Goal: Information Seeking & Learning: Learn about a topic

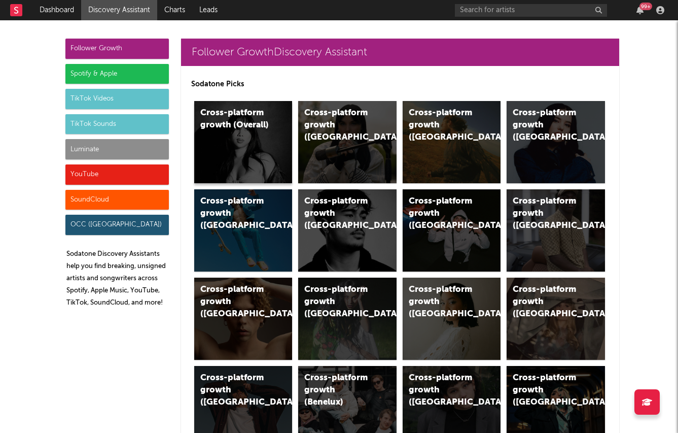
click at [238, 145] on div "Cross-platform growth (Overall)" at bounding box center [243, 142] width 98 height 82
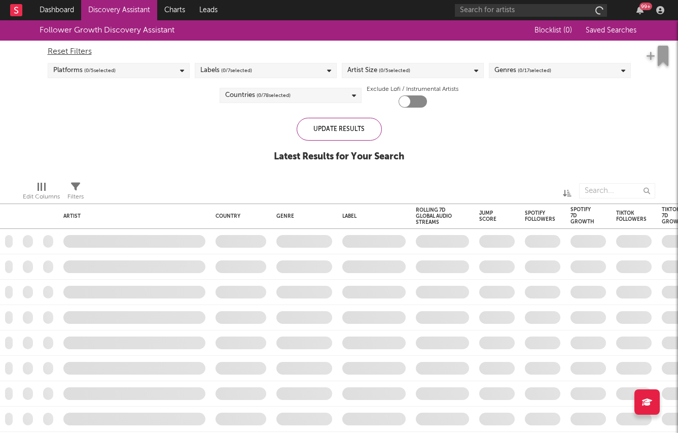
checkbox input "true"
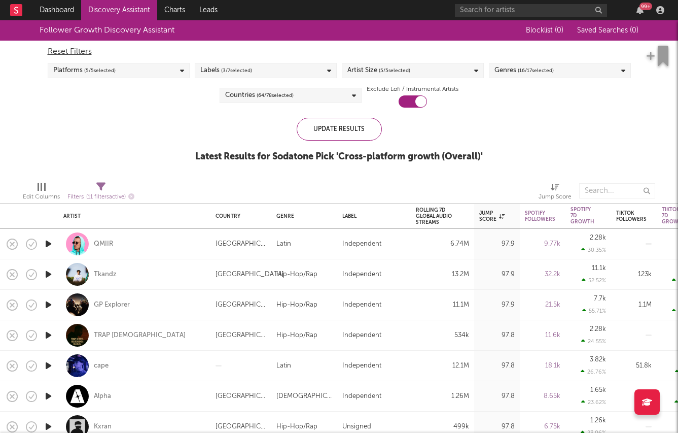
click at [284, 68] on div "Labels ( 3 / 7 selected)" at bounding box center [266, 70] width 142 height 15
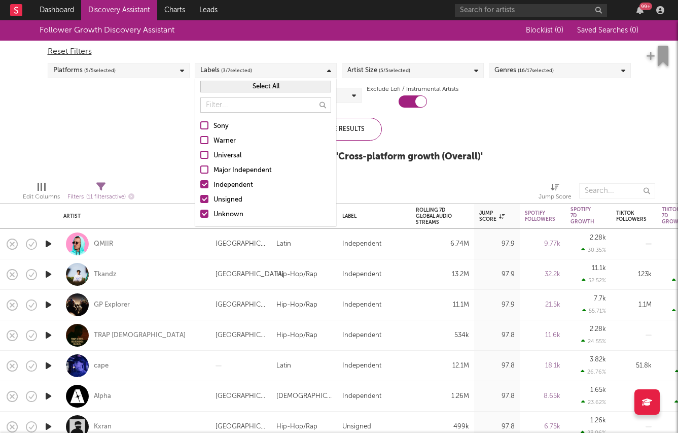
click at [226, 184] on div "Independent" at bounding box center [273, 185] width 118 height 12
click at [200, 184] on input "Independent" at bounding box center [200, 185] width 0 height 12
click at [143, 155] on div "Follower Growth Discovery Assistant Blocklist ( 0 ) Saved Searches ( 0 ) Reset …" at bounding box center [339, 96] width 678 height 153
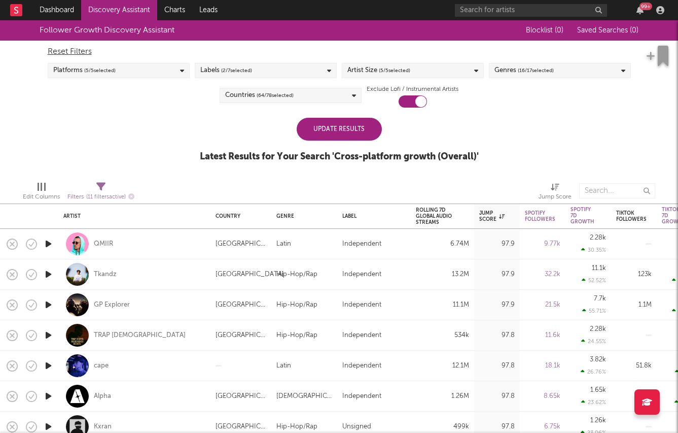
click at [311, 98] on div "Countries ( 64 / 78 selected)" at bounding box center [291, 95] width 142 height 15
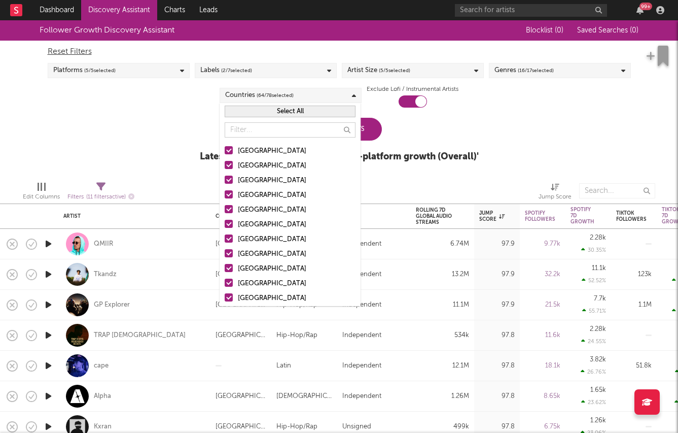
click at [255, 115] on button "Select All" at bounding box center [290, 111] width 131 height 12
click at [255, 115] on button "Deselect All" at bounding box center [290, 111] width 131 height 12
click at [240, 147] on div "United States" at bounding box center [297, 151] width 118 height 12
click at [225, 147] on input "United States" at bounding box center [225, 151] width 0 height 12
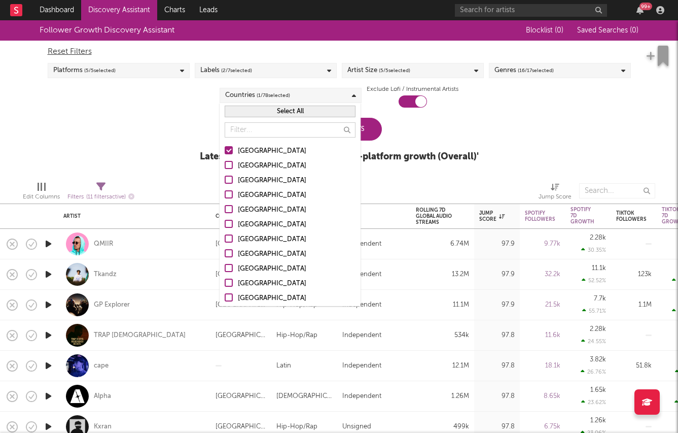
drag, startPoint x: 240, startPoint y: 168, endPoint x: 240, endPoint y: 176, distance: 8.6
click at [240, 168] on div "Australia" at bounding box center [297, 166] width 118 height 12
click at [225, 168] on input "Australia" at bounding box center [225, 166] width 0 height 12
click at [240, 176] on div "Canada" at bounding box center [297, 180] width 118 height 12
click at [225, 176] on input "Canada" at bounding box center [225, 180] width 0 height 12
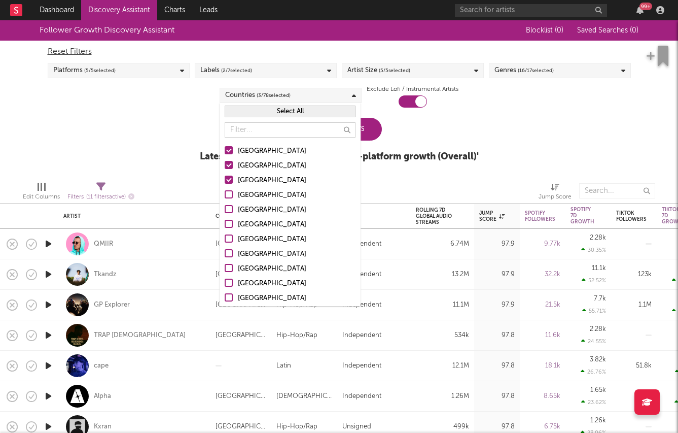
click at [240, 195] on div "United Kingdom" at bounding box center [297, 195] width 118 height 12
click at [225, 195] on input "United Kingdom" at bounding box center [225, 195] width 0 height 12
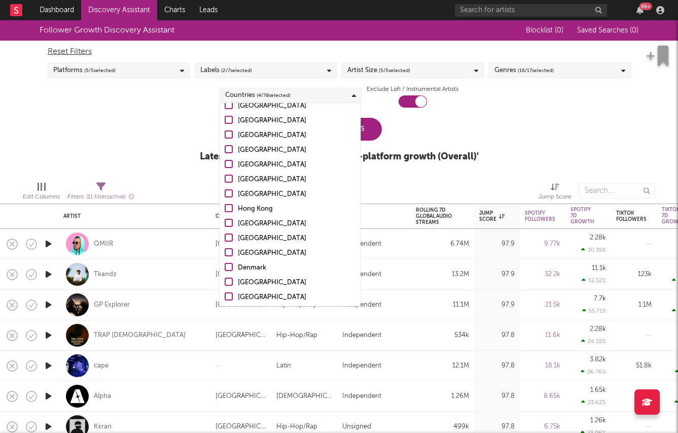
scroll to position [241, 0]
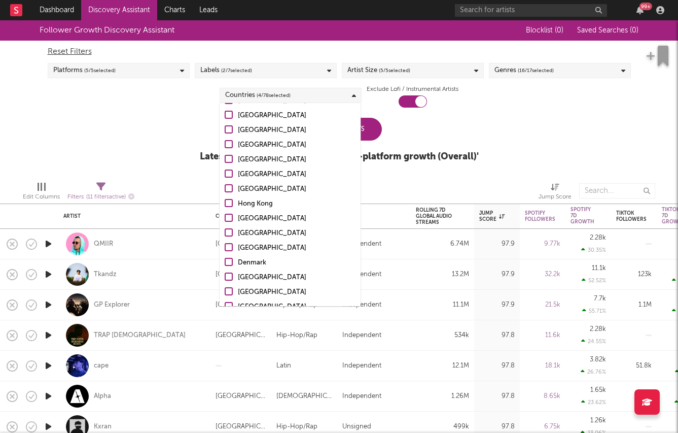
click at [232, 234] on div at bounding box center [229, 232] width 8 height 8
click at [225, 234] on input "Ireland" at bounding box center [225, 233] width 0 height 12
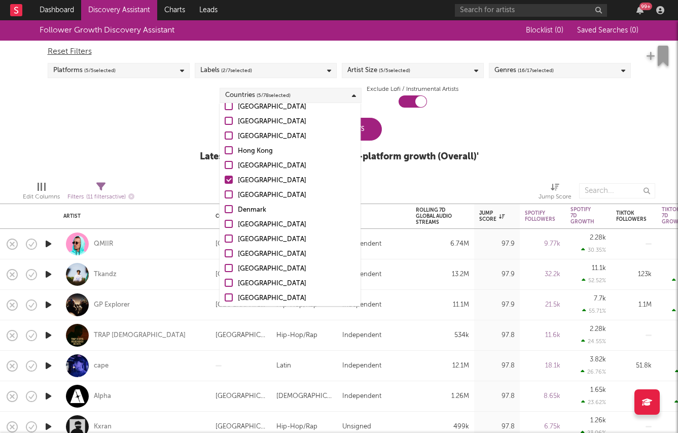
scroll to position [335, 0]
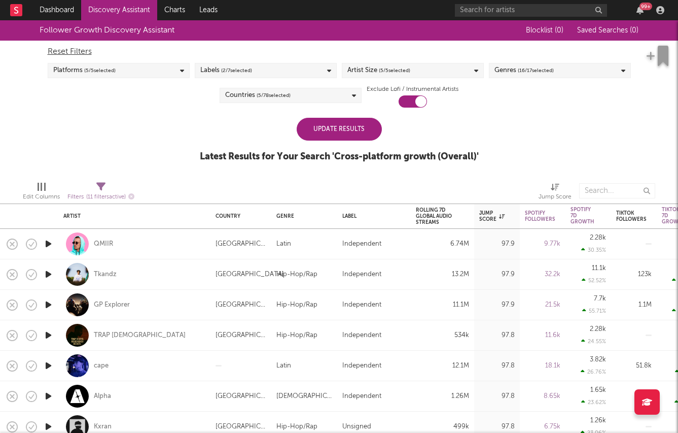
click at [412, 120] on div "Update Results Latest Results for Your Search ' Cross-platform growth (Overall)…" at bounding box center [339, 145] width 279 height 55
click at [350, 126] on div "Update Results" at bounding box center [339, 129] width 85 height 23
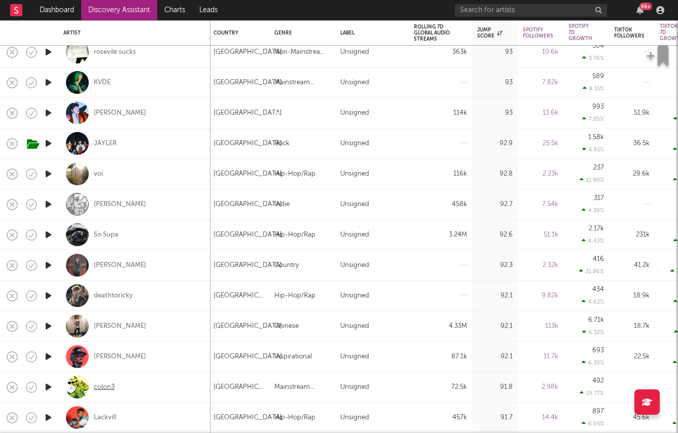
click at [99, 385] on div "colon3" at bounding box center [104, 386] width 21 height 9
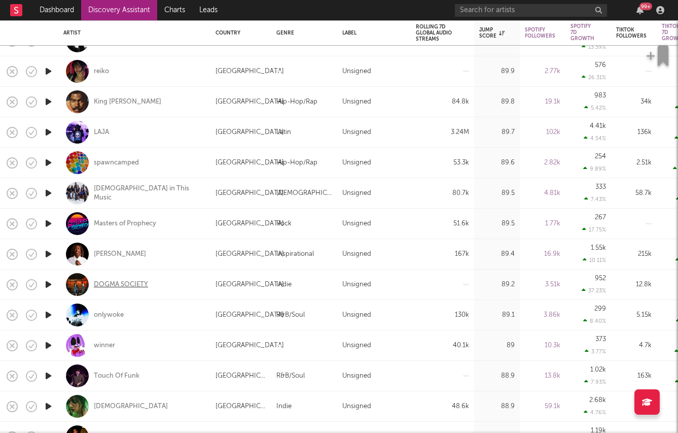
click at [113, 288] on div "DOGMA SOCIETY" at bounding box center [121, 284] width 54 height 9
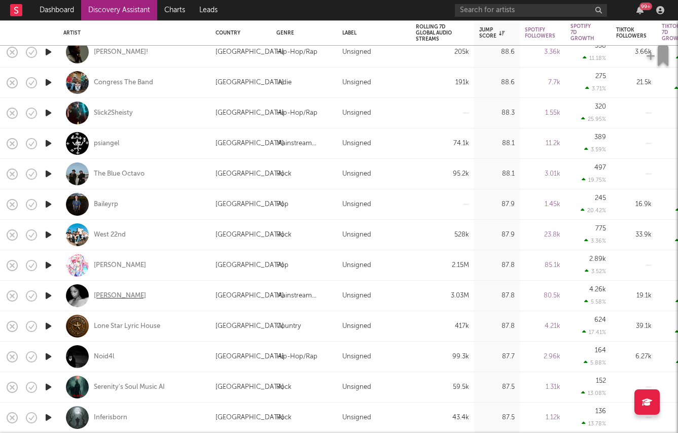
click at [107, 299] on div "Rochelle Jordan" at bounding box center [120, 295] width 52 height 9
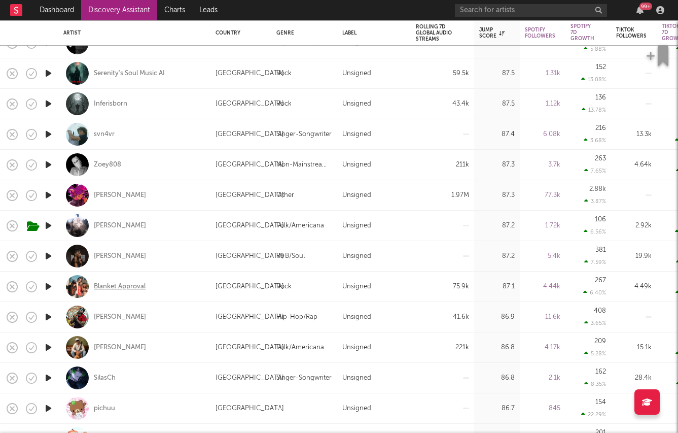
click at [122, 287] on div "Blanket Approval" at bounding box center [120, 286] width 52 height 9
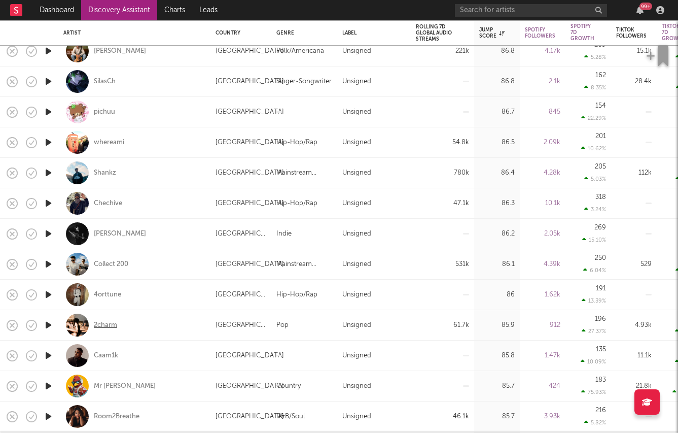
click at [100, 326] on div "2charm" at bounding box center [105, 325] width 23 height 9
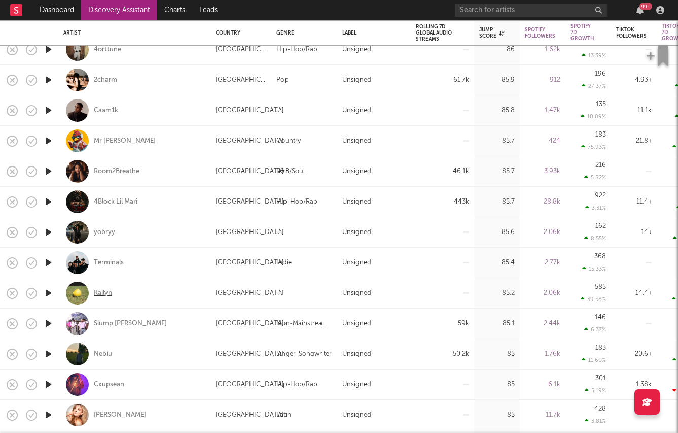
click at [98, 291] on div "Kailyn" at bounding box center [103, 293] width 18 height 9
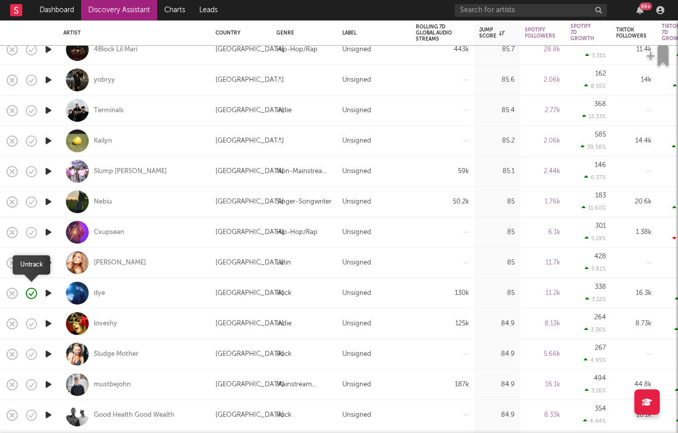
click at [32, 294] on icon "button" at bounding box center [31, 293] width 14 height 14
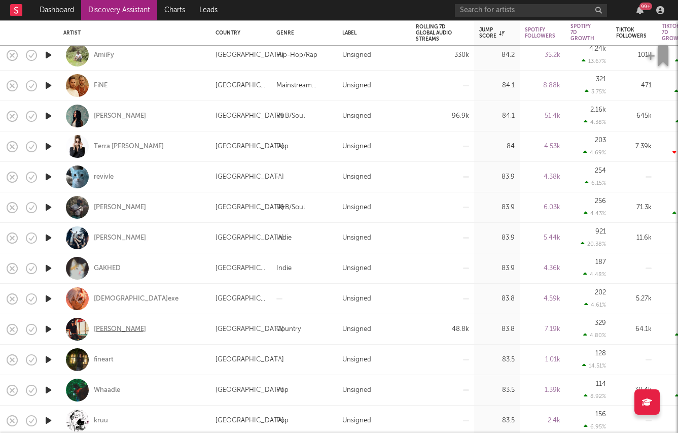
click at [121, 331] on div "Jackson Wendell" at bounding box center [120, 329] width 52 height 9
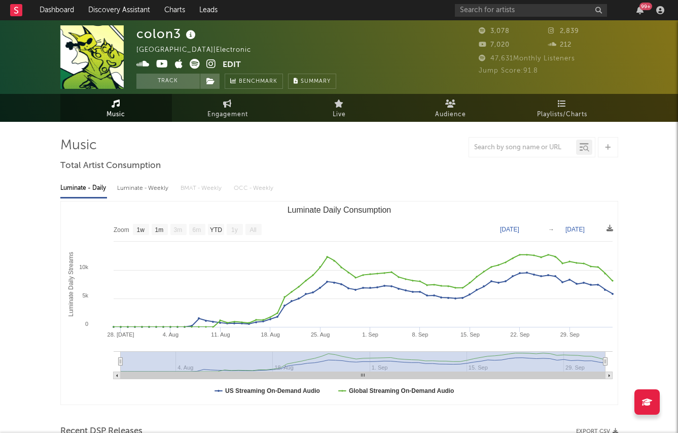
select select "1w"
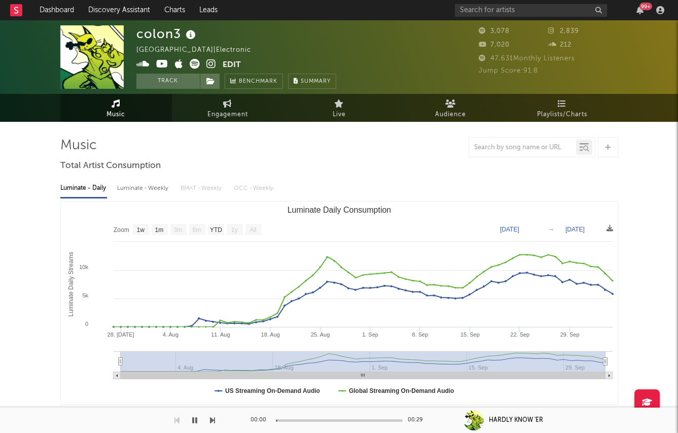
click at [165, 184] on div "Luminate - Weekly" at bounding box center [143, 188] width 53 height 17
select select "1w"
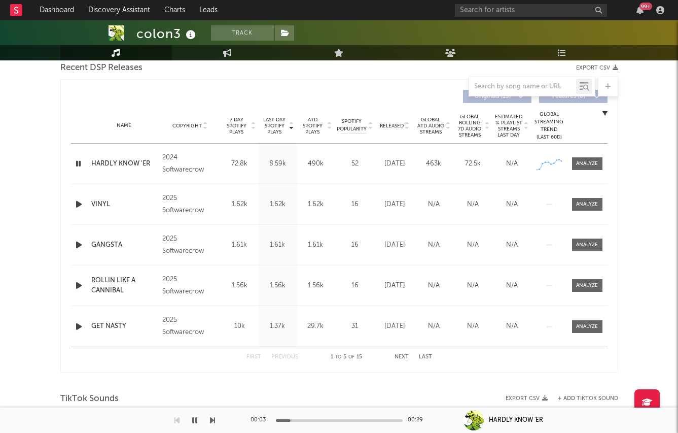
scroll to position [366, 0]
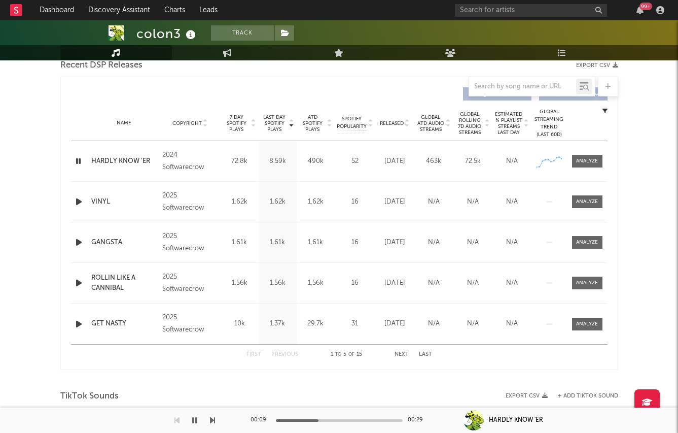
click at [77, 200] on icon "button" at bounding box center [79, 201] width 11 height 13
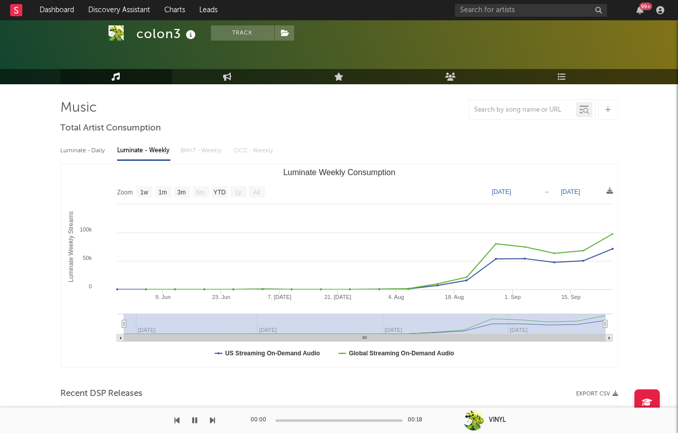
scroll to position [0, 0]
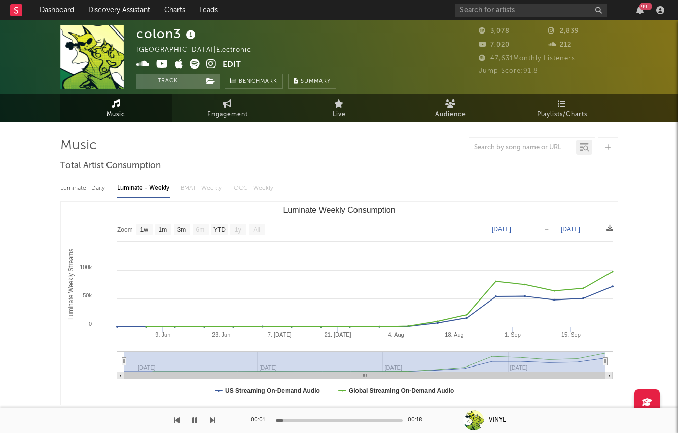
click at [214, 64] on icon at bounding box center [211, 64] width 10 height 10
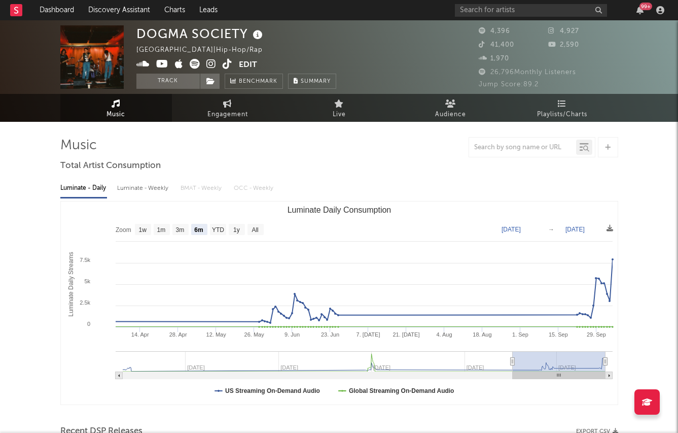
select select "6m"
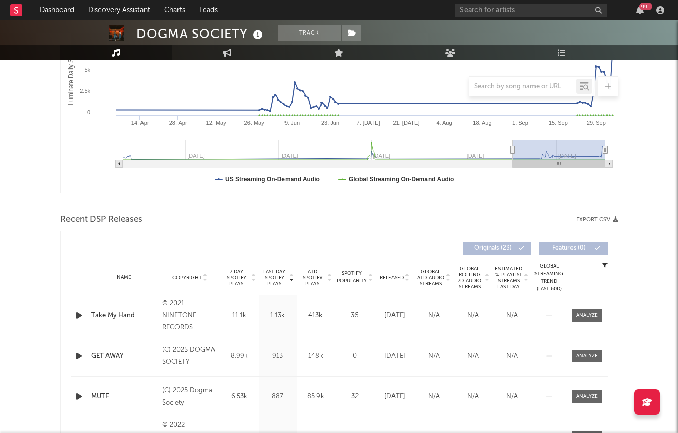
scroll to position [304, 0]
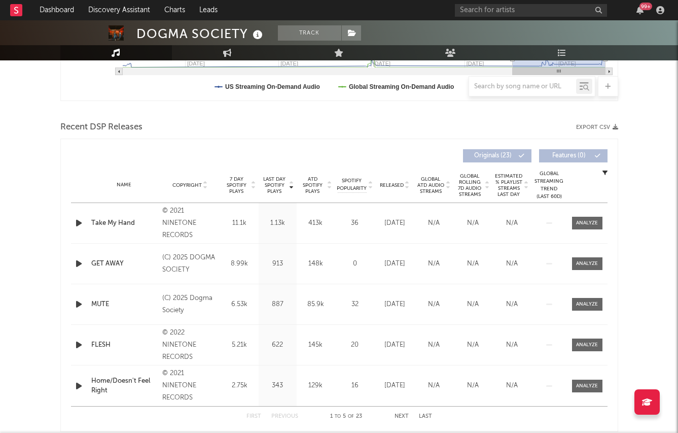
click at [431, 184] on span "Global ATD Audio Streams" at bounding box center [431, 185] width 28 height 18
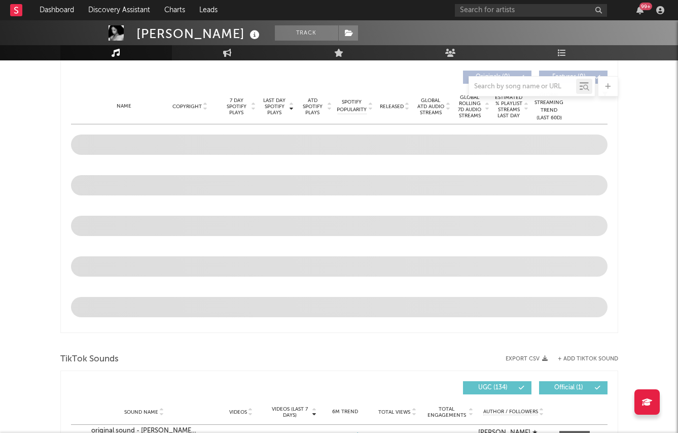
select select "6m"
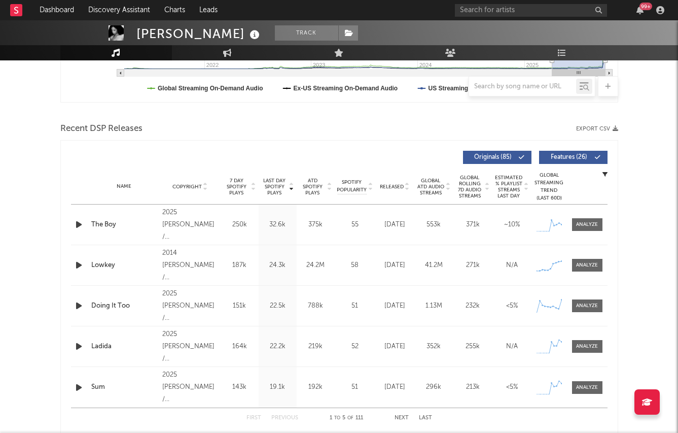
scroll to position [315, 0]
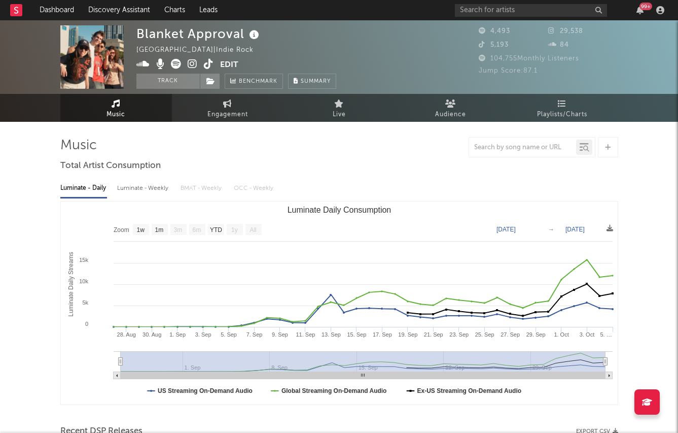
select select "1w"
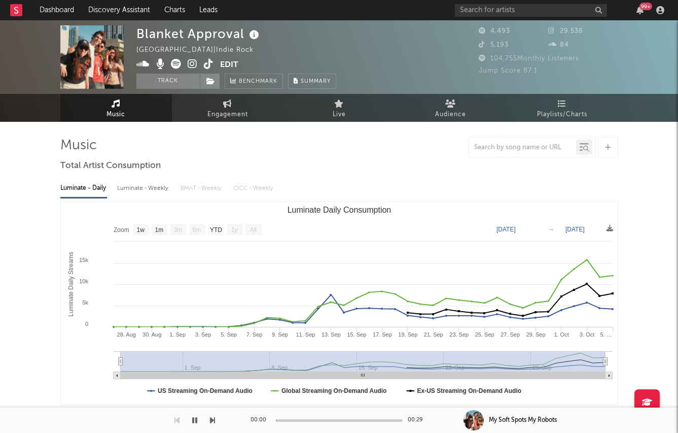
click at [119, 184] on div "Luminate - Weekly" at bounding box center [143, 188] width 53 height 17
select select "1w"
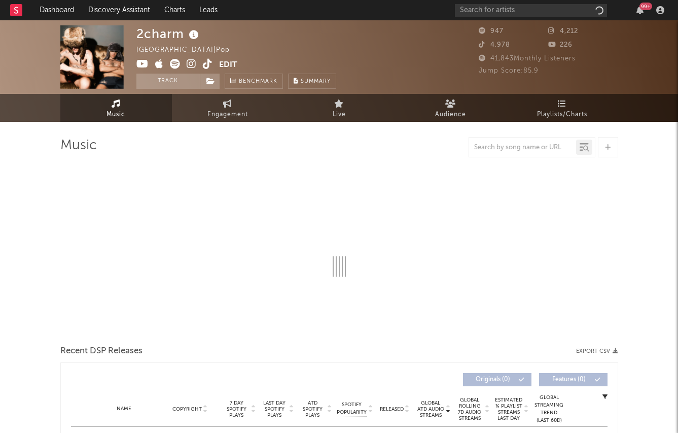
select select "1w"
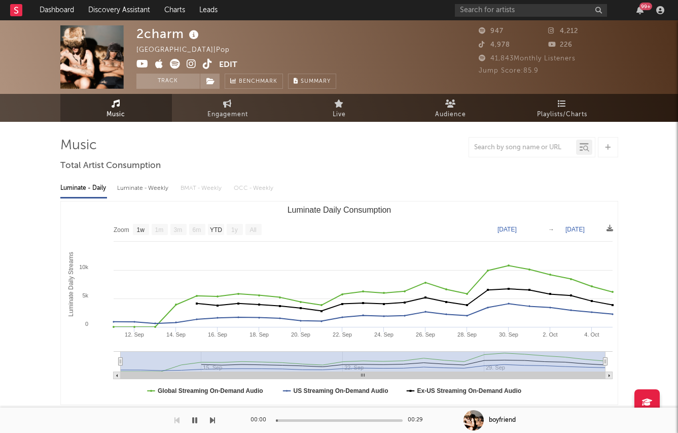
click at [123, 181] on div "Luminate - Weekly" at bounding box center [143, 188] width 53 height 17
select select "1w"
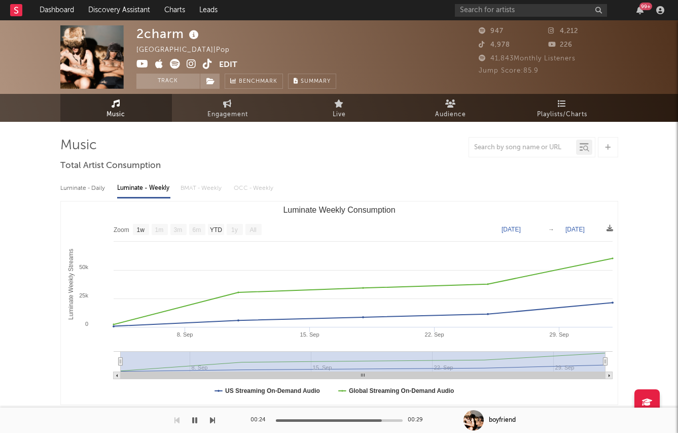
click at [140, 64] on icon at bounding box center [142, 64] width 12 height 10
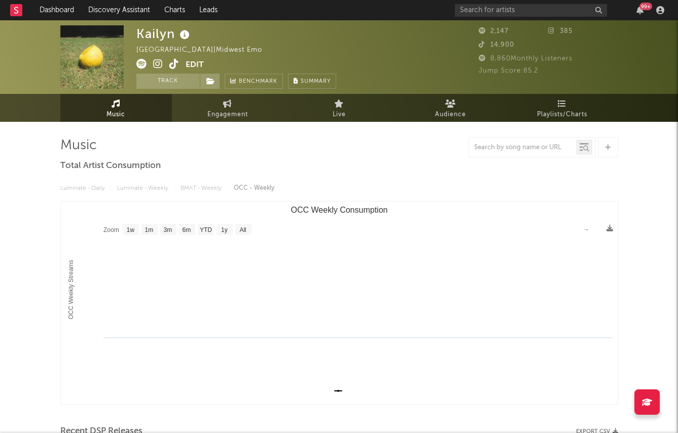
select select "1w"
click at [157, 62] on icon at bounding box center [158, 64] width 10 height 10
click at [176, 65] on icon at bounding box center [174, 64] width 10 height 10
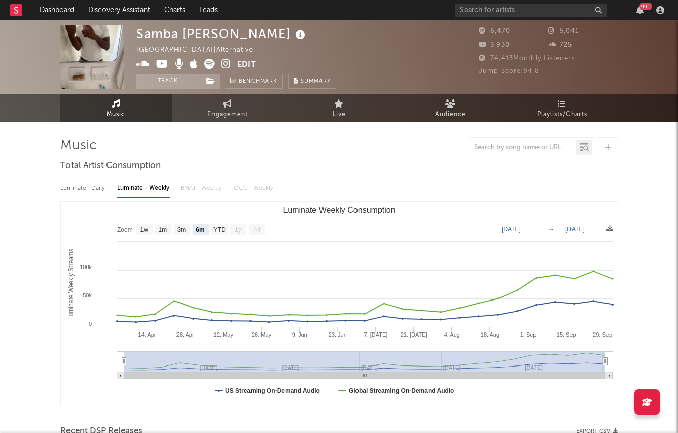
select select "6m"
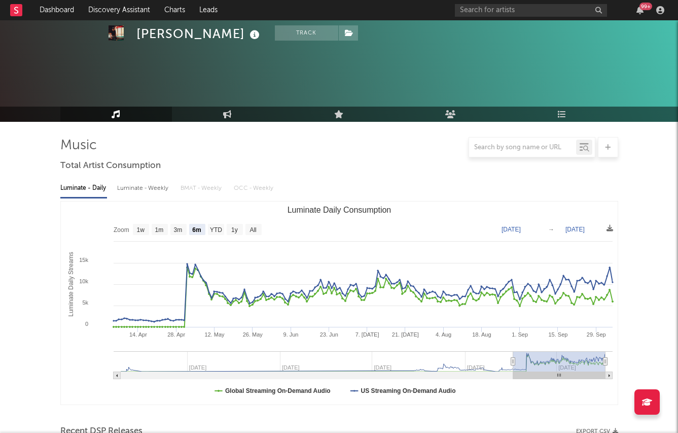
select select "6m"
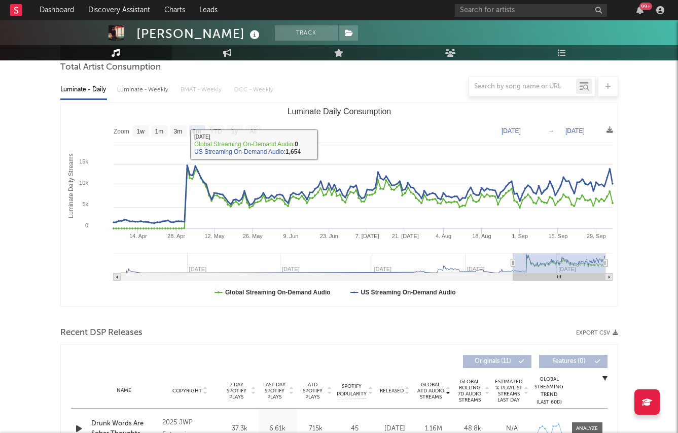
click at [148, 88] on div at bounding box center [339, 86] width 558 height 20
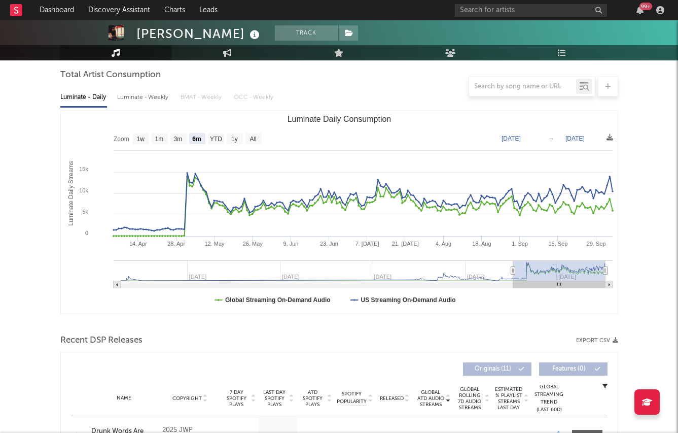
scroll to position [77, 0]
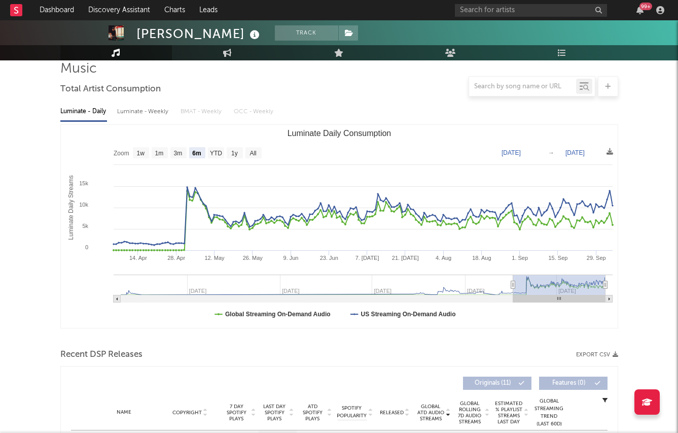
click at [140, 112] on div "Luminate - Weekly" at bounding box center [143, 111] width 53 height 17
select select "6m"
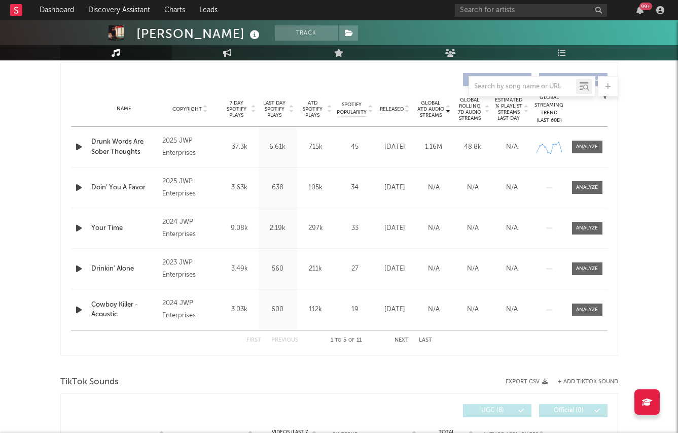
scroll to position [512, 0]
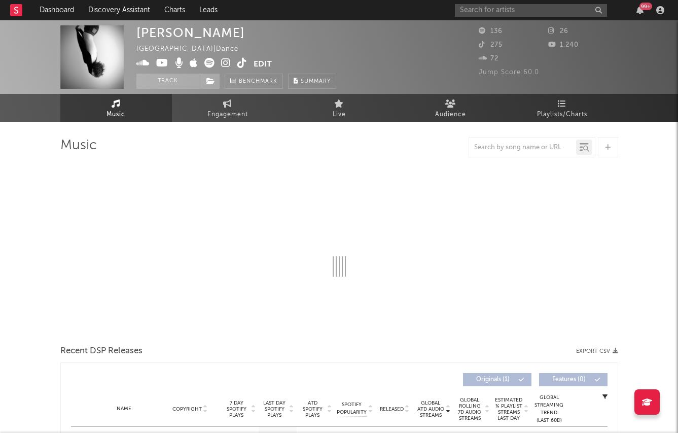
select select "1w"
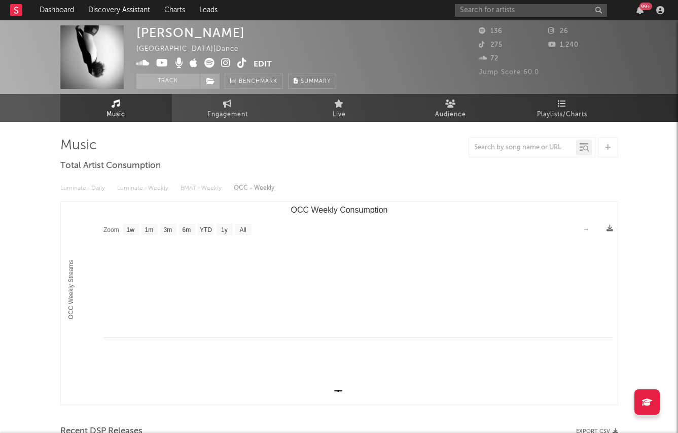
click at [227, 60] on icon at bounding box center [226, 63] width 10 height 10
click at [260, 65] on button "Edit" at bounding box center [263, 64] width 18 height 13
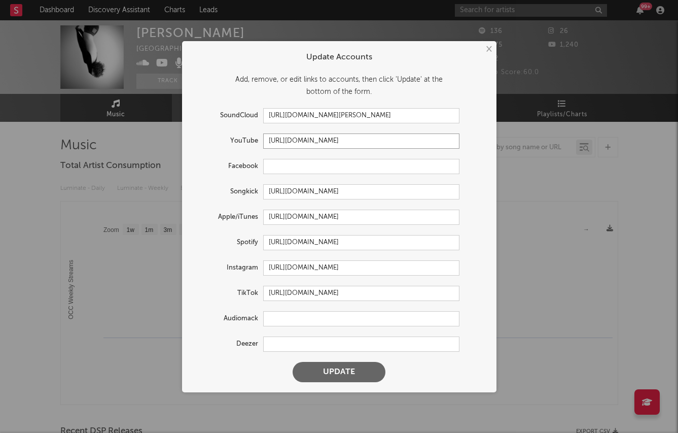
drag, startPoint x: 364, startPoint y: 140, endPoint x: 222, endPoint y: 136, distance: 141.5
click at [222, 136] on div "YouTube [URL][DOMAIN_NAME]" at bounding box center [325, 140] width 267 height 15
click at [288, 266] on input "[URL][DOMAIN_NAME]" at bounding box center [361, 267] width 196 height 15
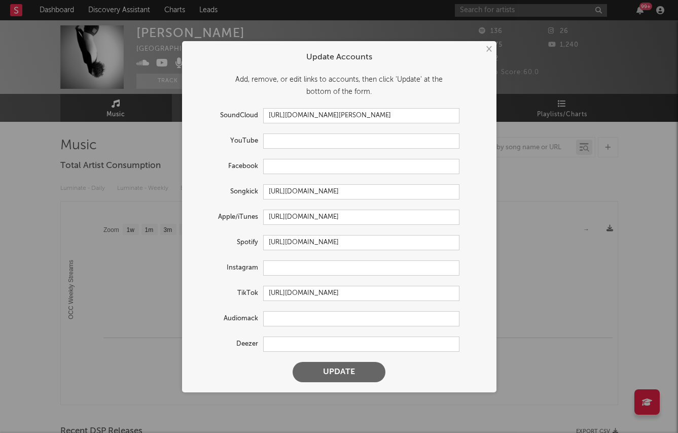
click at [328, 368] on button "Update" at bounding box center [339, 372] width 93 height 20
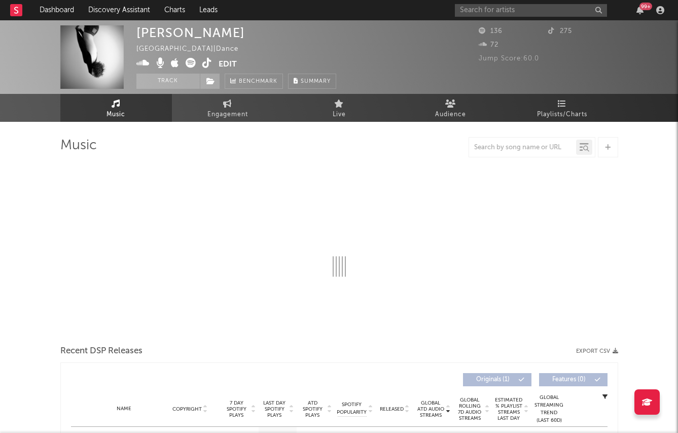
select select "1w"
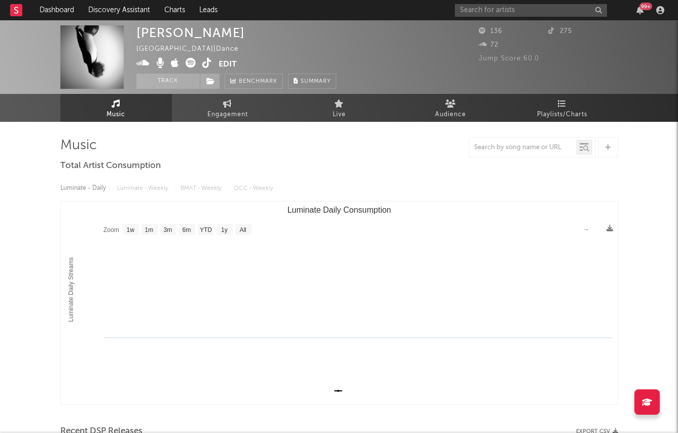
click at [209, 56] on div "Alexys [GEOGRAPHIC_DATA] | Dance Edit Track Benchmark Summary" at bounding box center [236, 56] width 200 height 63
click at [209, 63] on icon at bounding box center [207, 63] width 10 height 10
click at [226, 66] on button "Edit" at bounding box center [228, 64] width 18 height 13
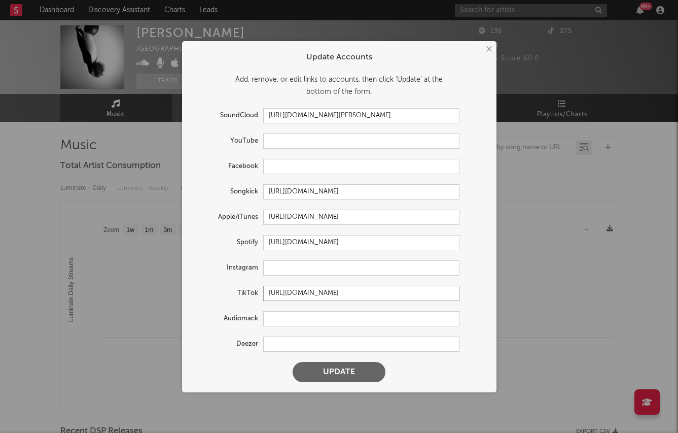
click at [295, 291] on input "[URL][DOMAIN_NAME]" at bounding box center [361, 293] width 196 height 15
click at [322, 375] on button "Update" at bounding box center [339, 372] width 93 height 20
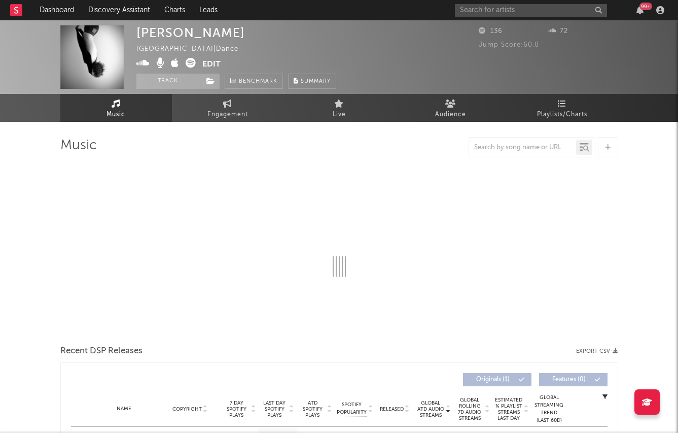
select select "1w"
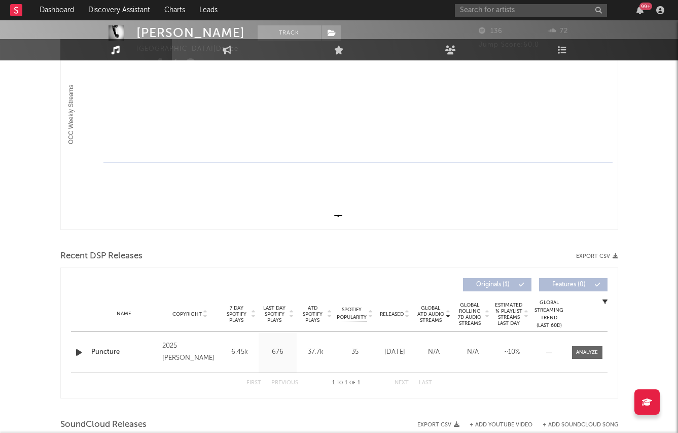
scroll to position [280, 0]
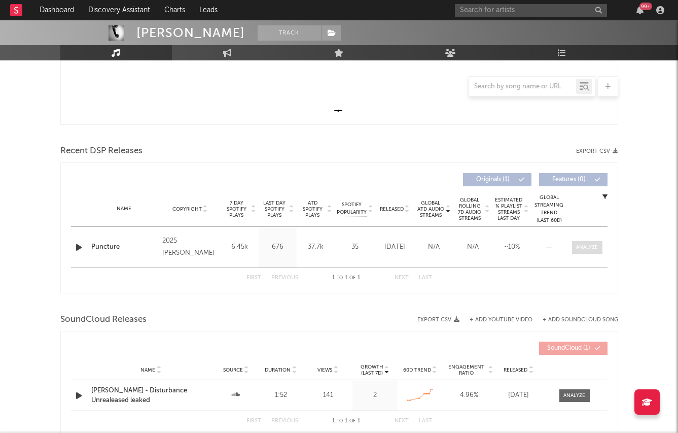
click at [577, 251] on span at bounding box center [587, 247] width 30 height 13
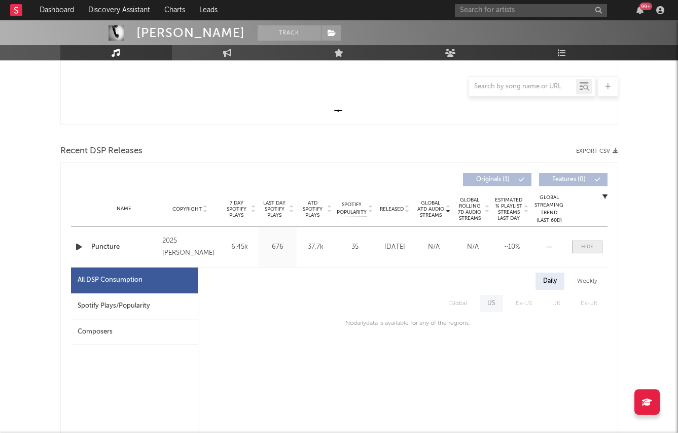
click at [581, 248] on div at bounding box center [587, 247] width 12 height 8
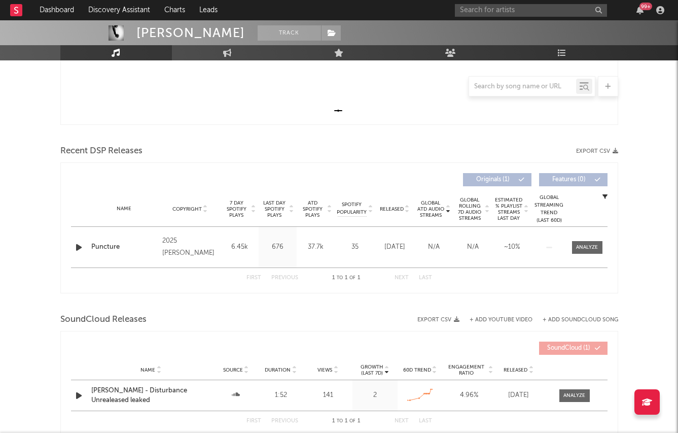
click at [148, 37] on div "[PERSON_NAME]" at bounding box center [190, 32] width 109 height 15
copy div "[PERSON_NAME]"
